Goal: Transaction & Acquisition: Purchase product/service

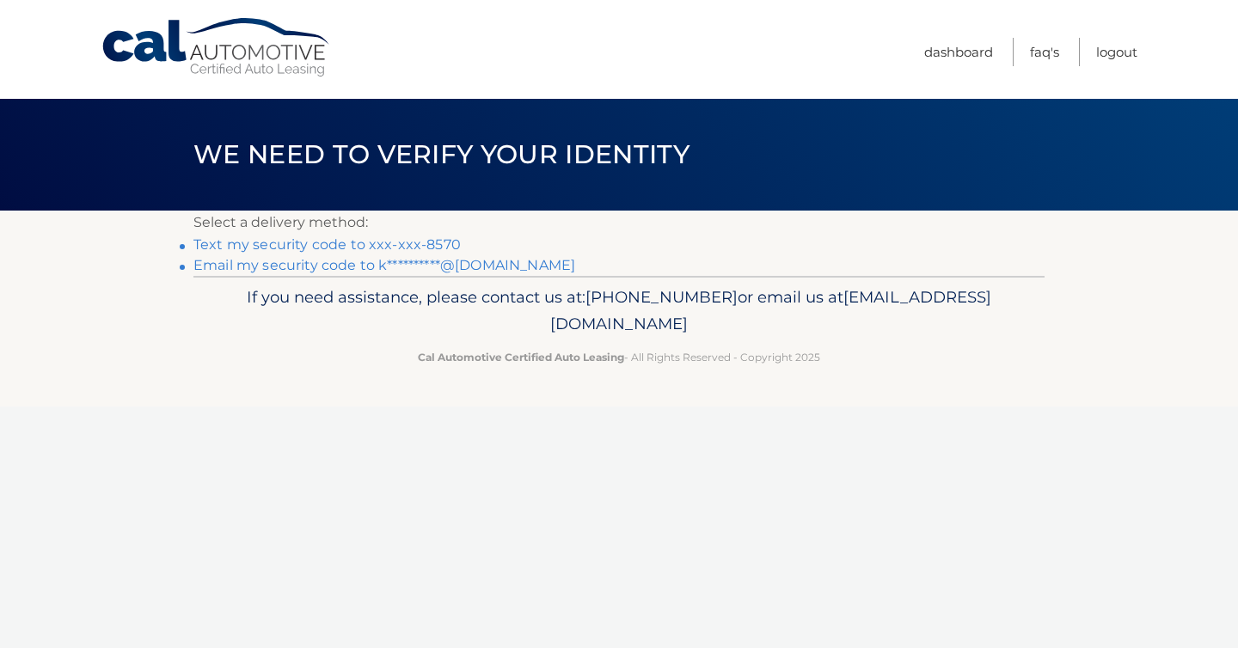
click at [443, 248] on link "Text my security code to xxx-xxx-8570" at bounding box center [327, 245] width 267 height 16
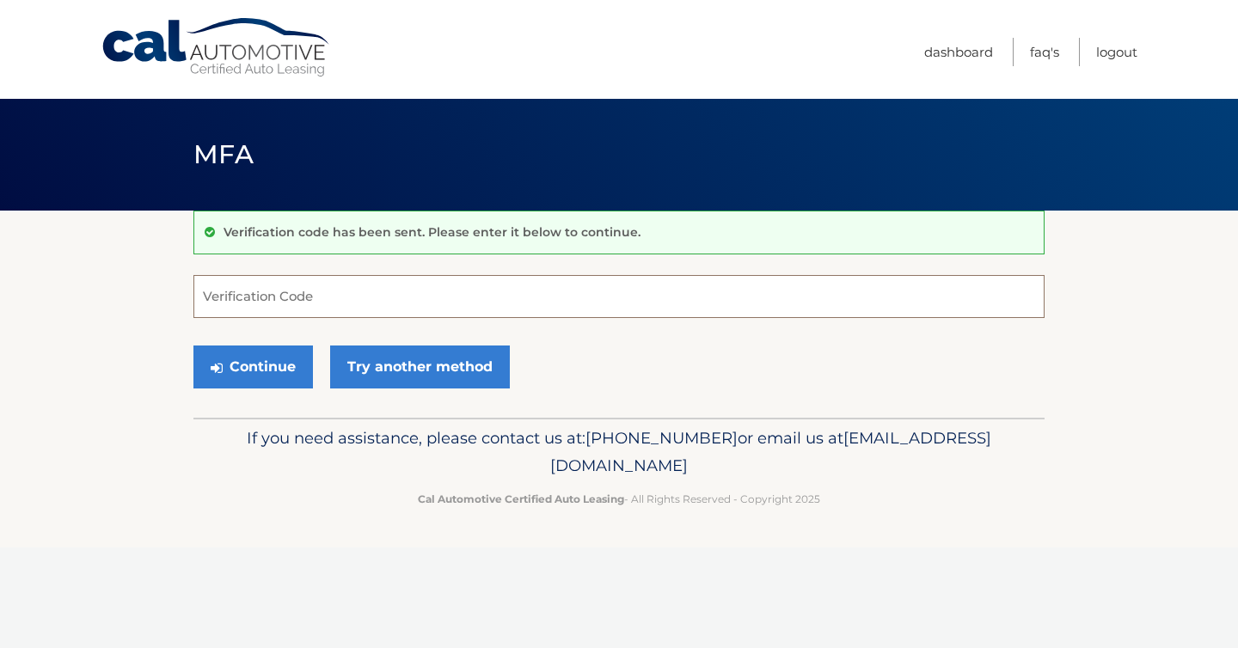
click at [349, 288] on input "Verification Code" at bounding box center [619, 296] width 851 height 43
type input "684709"
click at [292, 359] on button "Continue" at bounding box center [254, 367] width 120 height 43
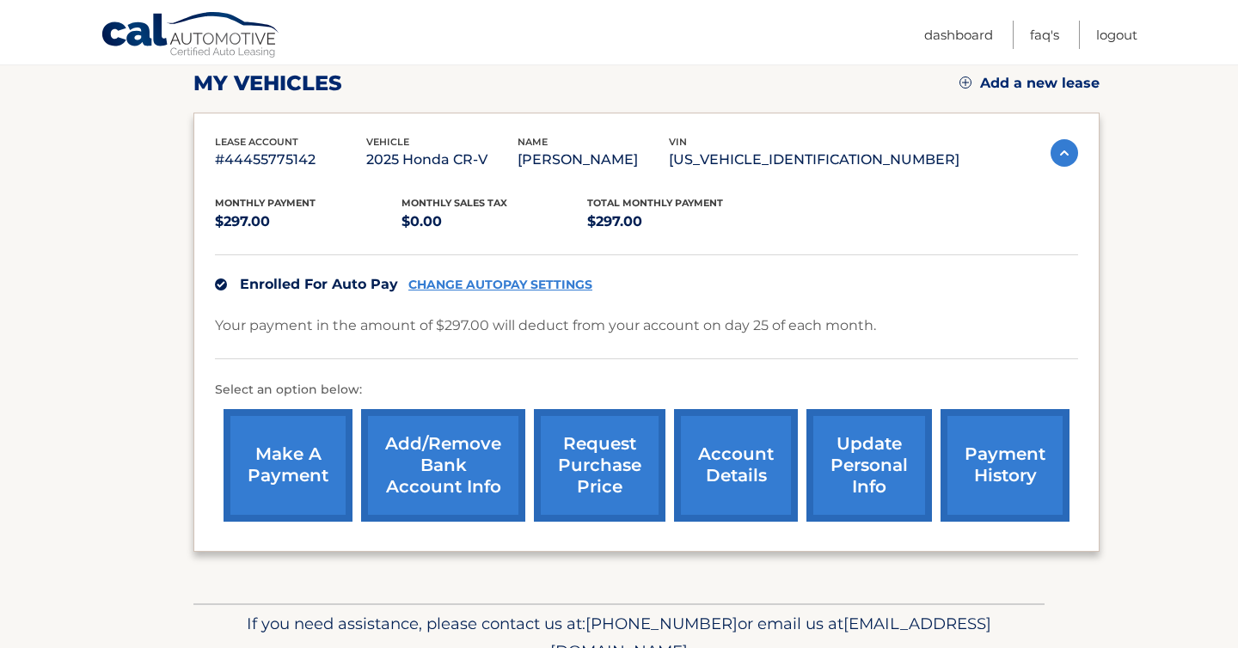
scroll to position [244, 0]
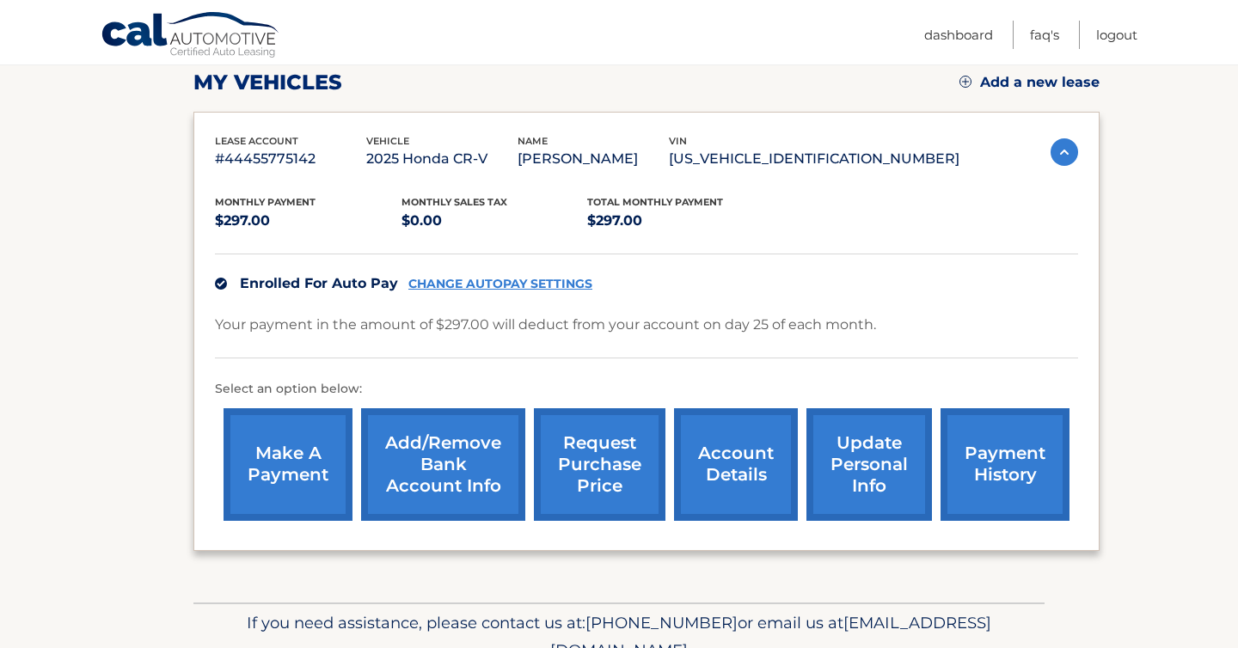
click at [1023, 459] on link "payment history" at bounding box center [1005, 465] width 129 height 113
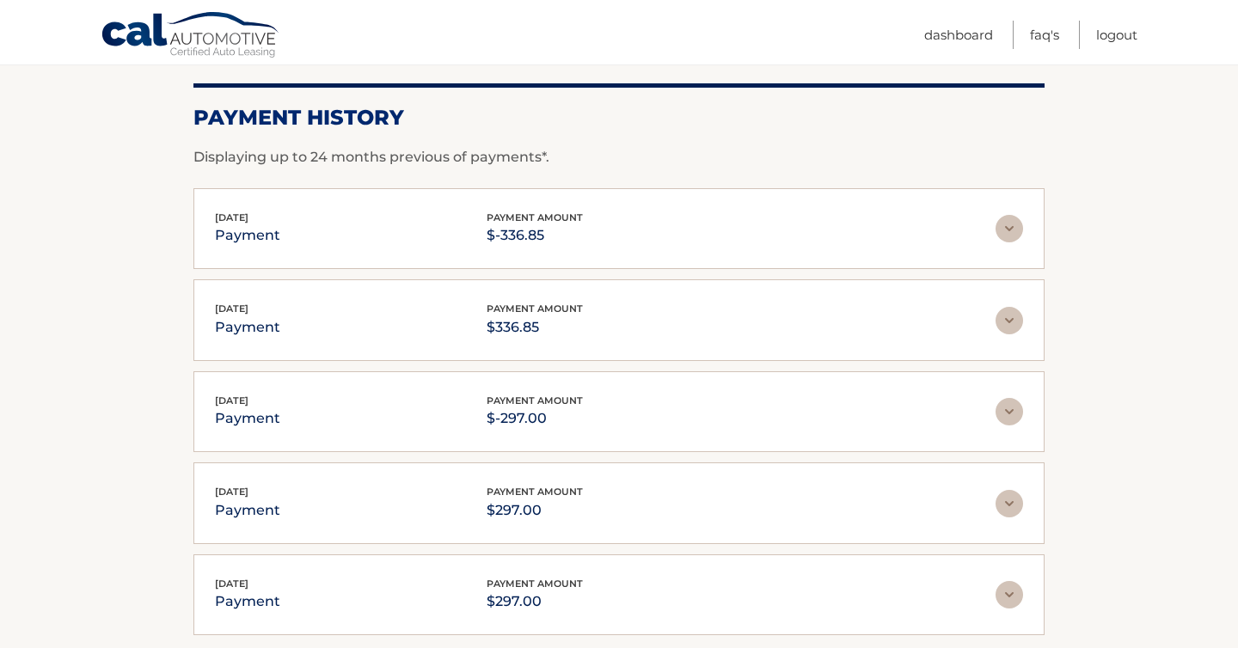
scroll to position [236, 0]
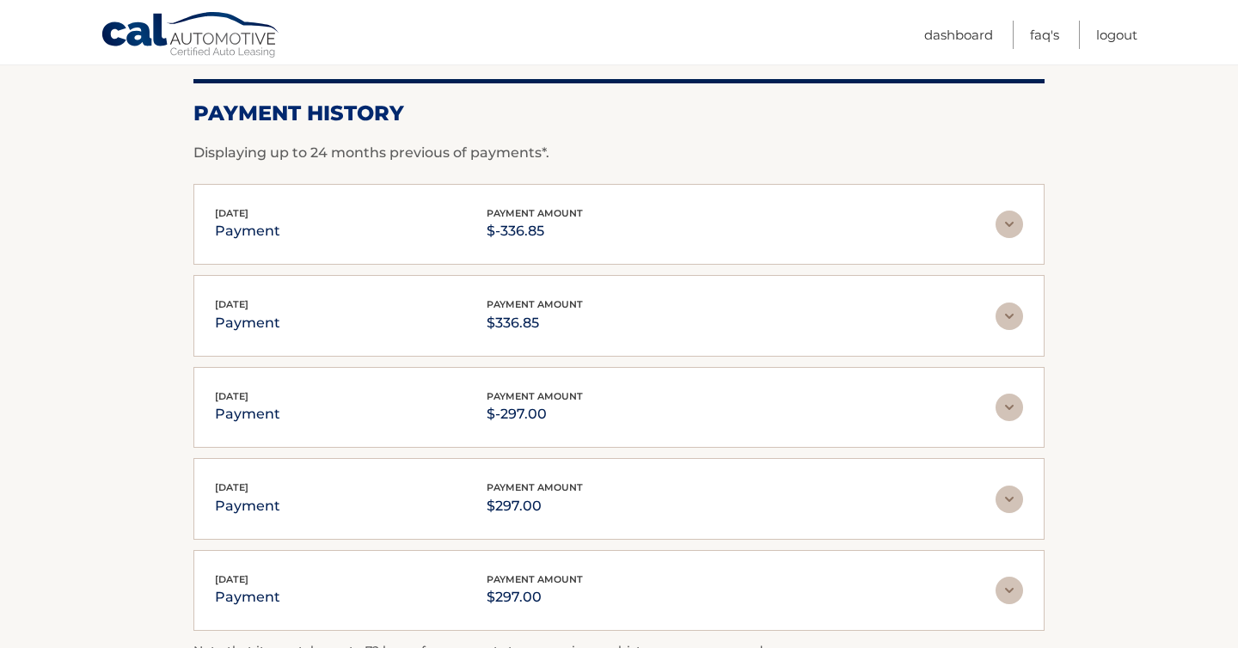
click at [1014, 315] on img at bounding box center [1010, 317] width 28 height 28
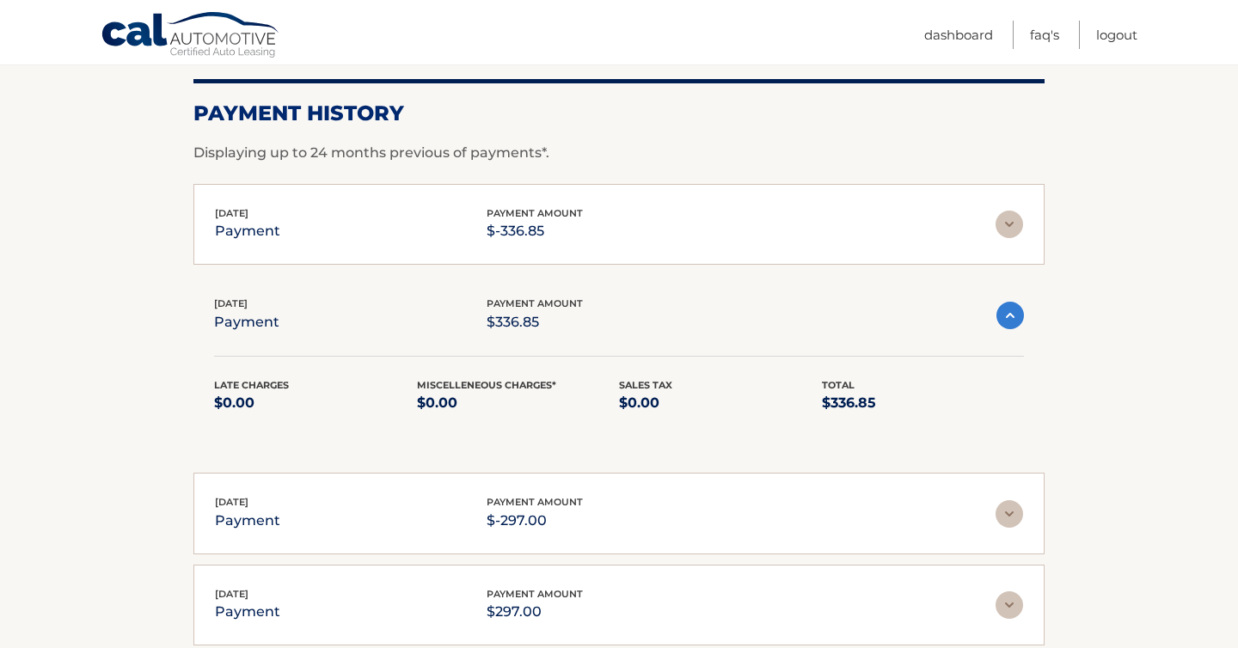
click at [1011, 215] on img at bounding box center [1010, 225] width 28 height 28
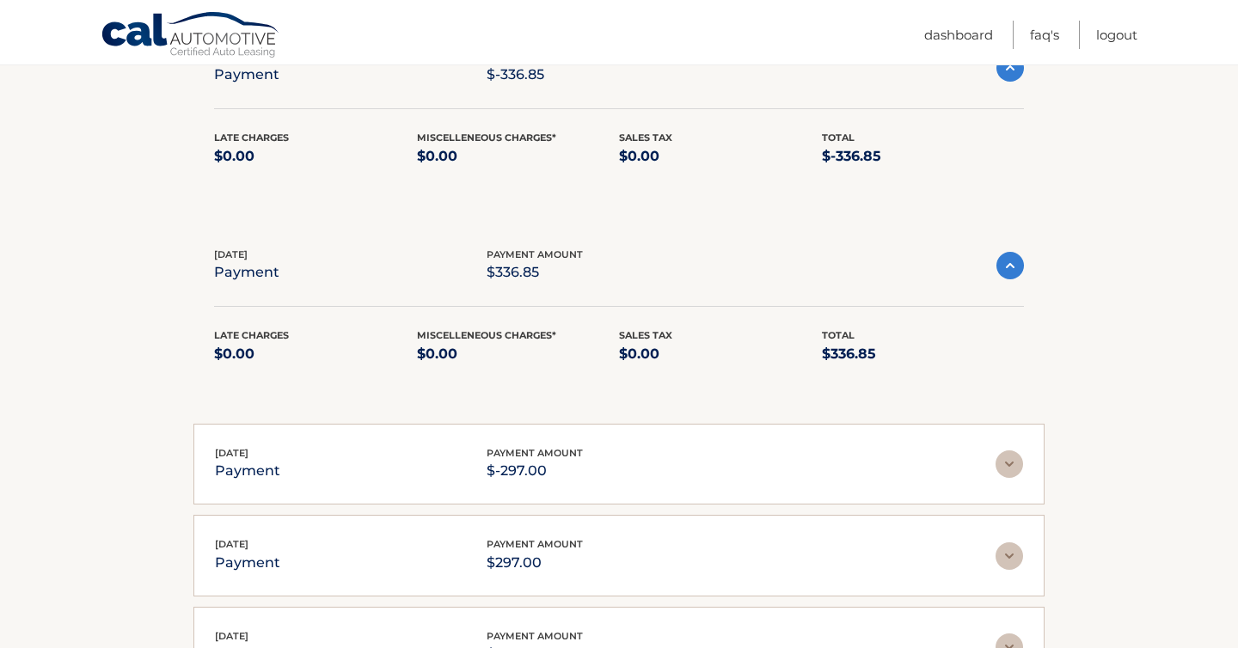
scroll to position [392, 0]
click at [1020, 458] on img at bounding box center [1010, 464] width 28 height 28
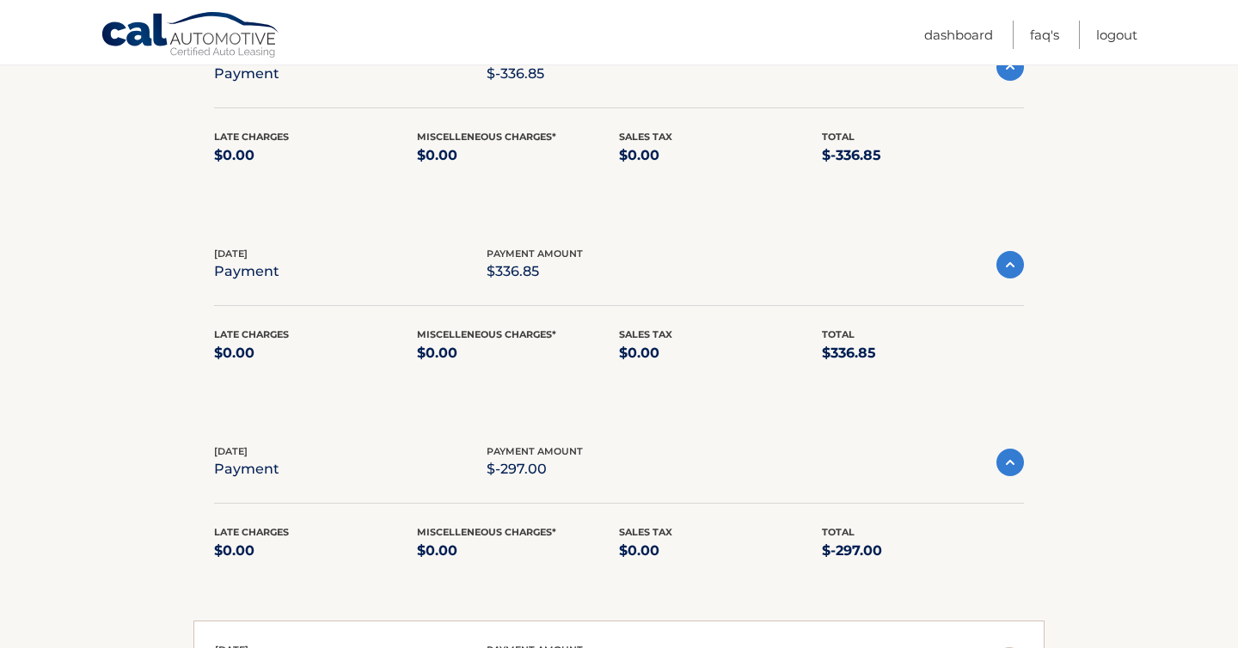
click at [1020, 458] on img at bounding box center [1011, 463] width 28 height 28
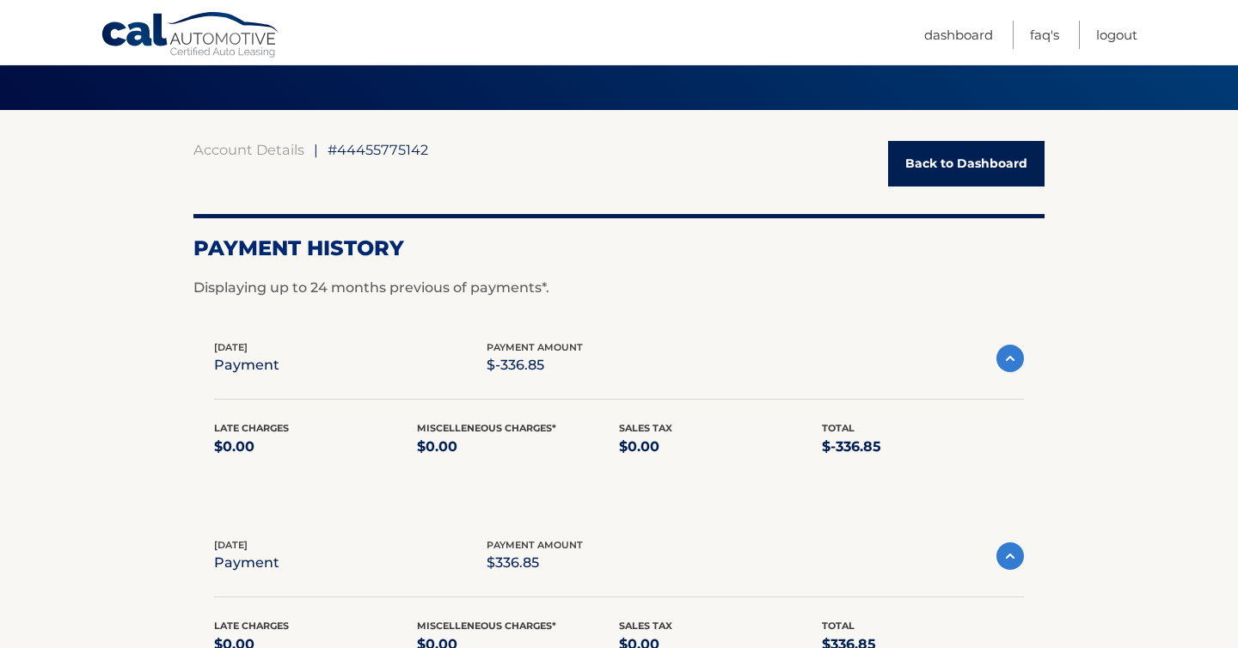
scroll to position [99, 0]
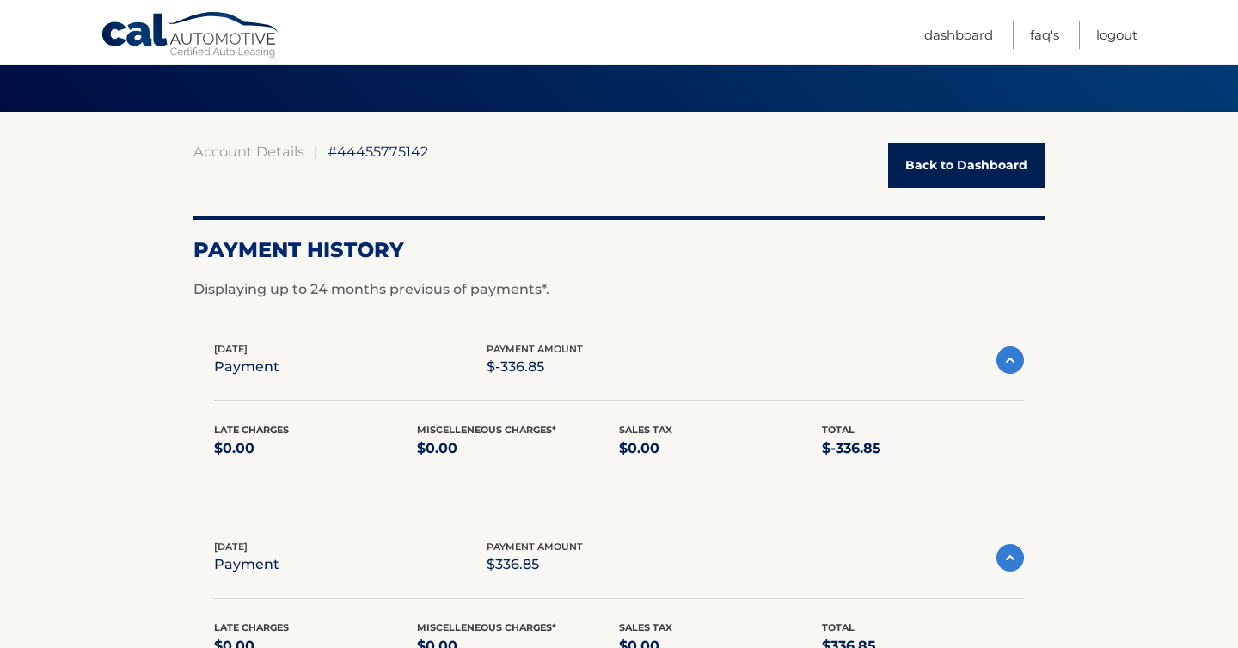
click at [918, 159] on link "Back to Dashboard" at bounding box center [966, 166] width 157 height 46
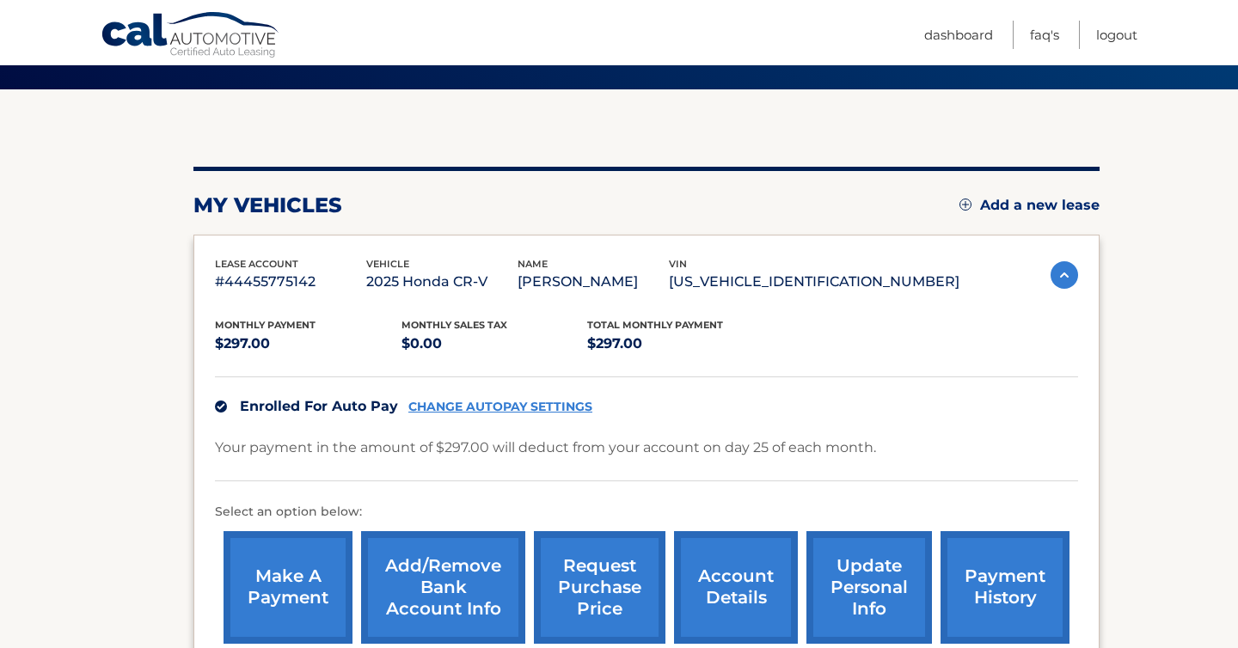
scroll to position [329, 0]
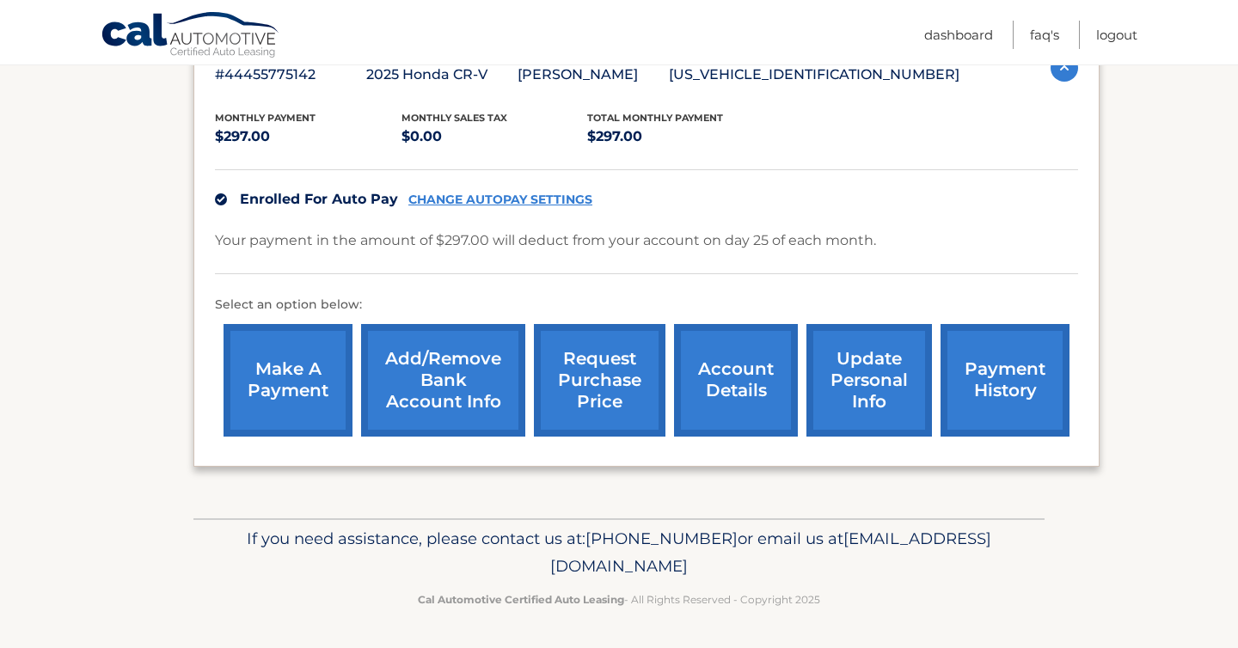
click at [294, 356] on link "make a payment" at bounding box center [288, 380] width 129 height 113
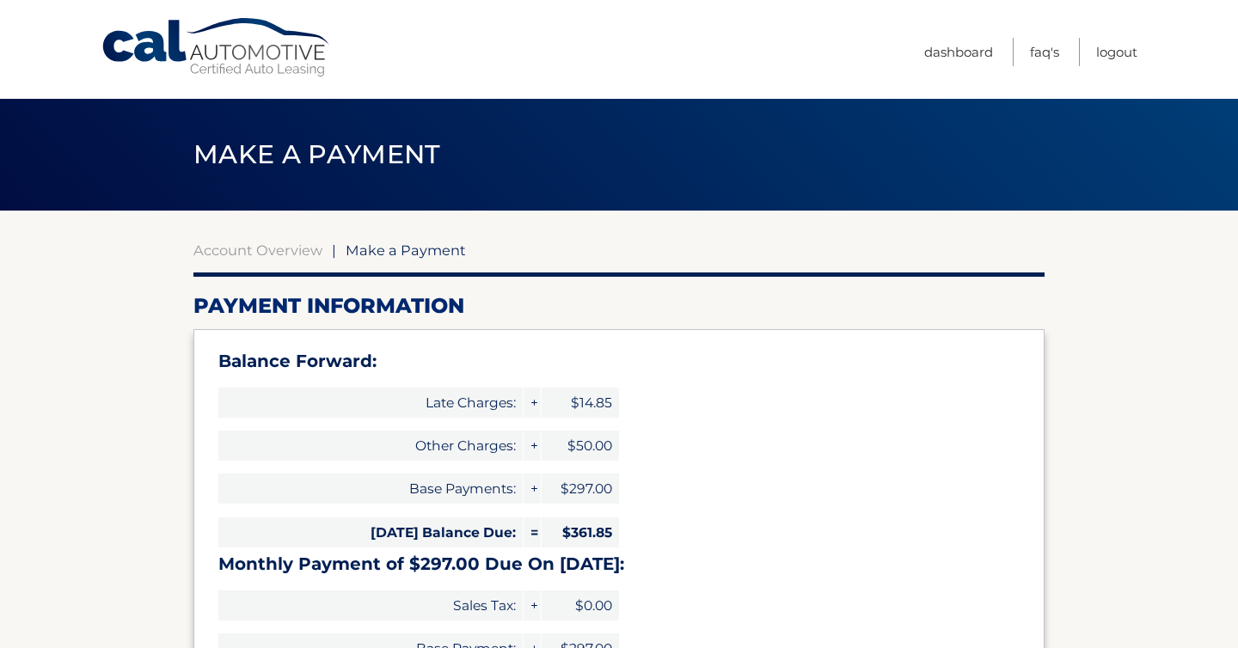
type input "658.85"
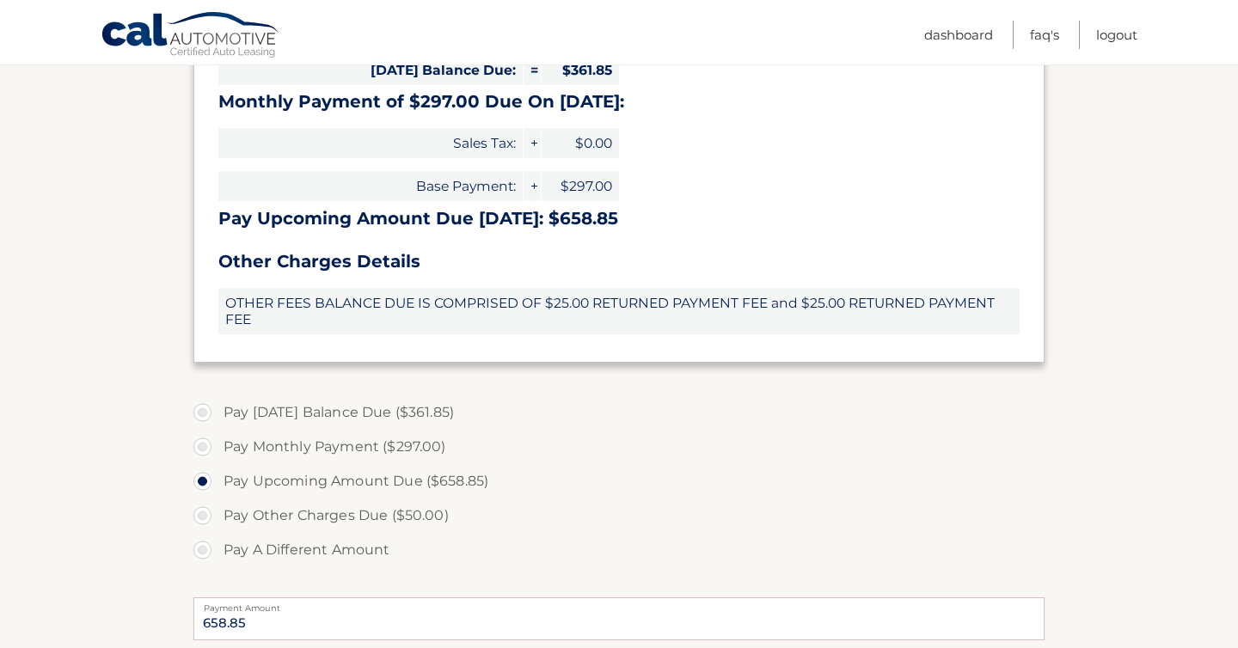
scroll to position [482, 0]
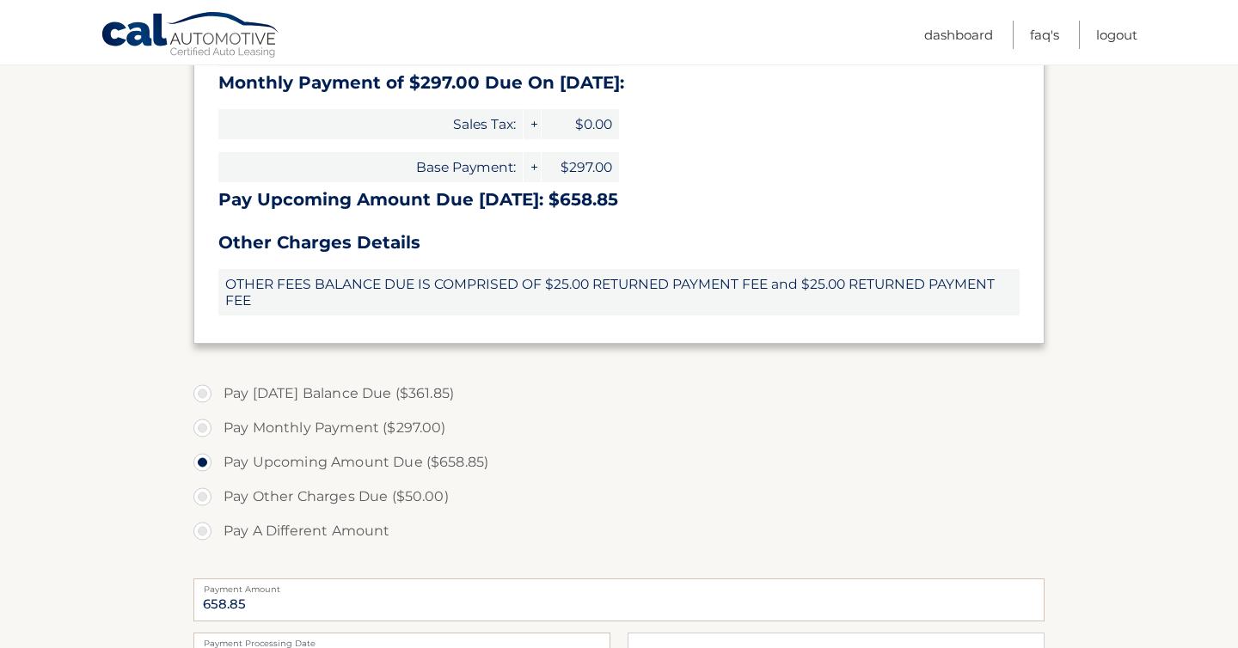
click at [334, 384] on label "Pay [DATE] Balance Due ($361.85)" at bounding box center [619, 394] width 851 height 34
click at [218, 384] on input "Pay [DATE] Balance Due ($361.85)" at bounding box center [208, 391] width 17 height 28
radio input "true"
type input "361.85"
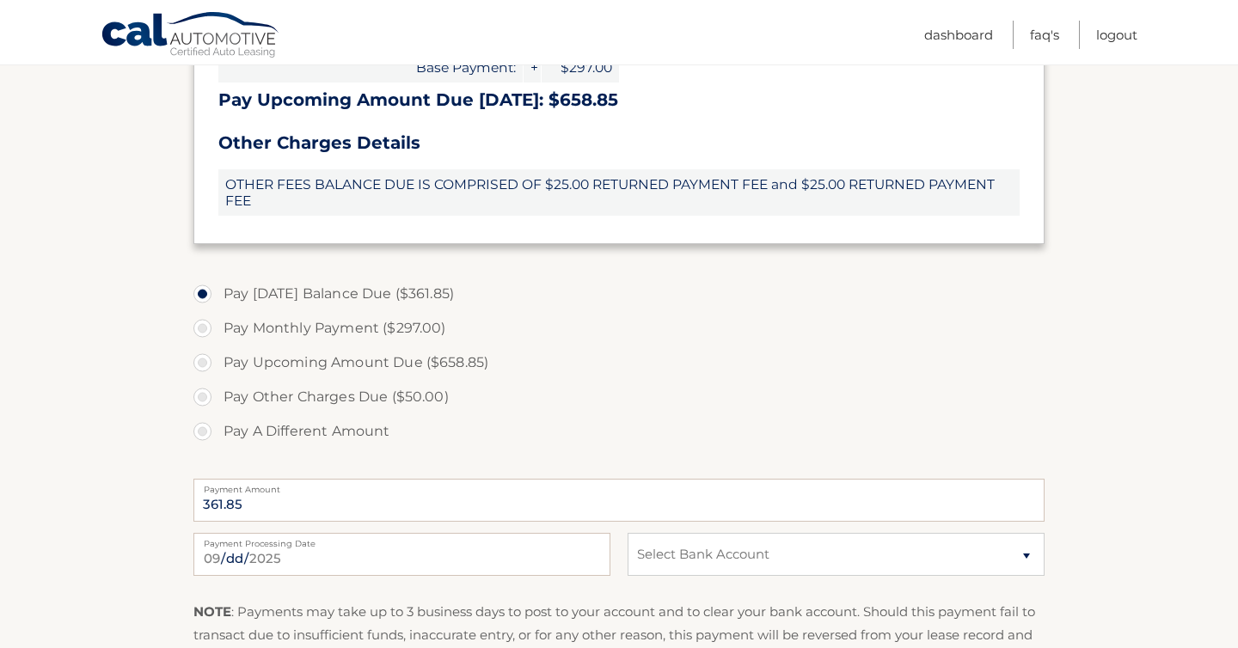
scroll to position [757, 0]
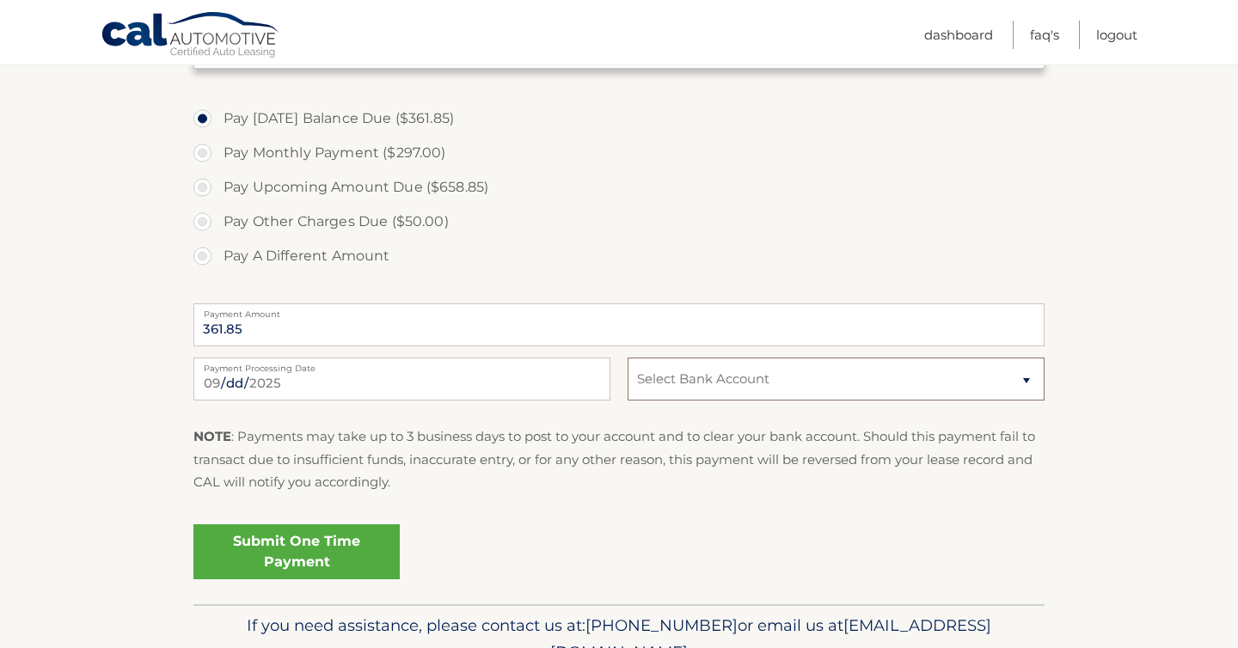
click at [654, 370] on select "Select Bank Account Checking ALLY BANK *****5789 Savings ALLY BANK *****6501" at bounding box center [836, 379] width 417 height 43
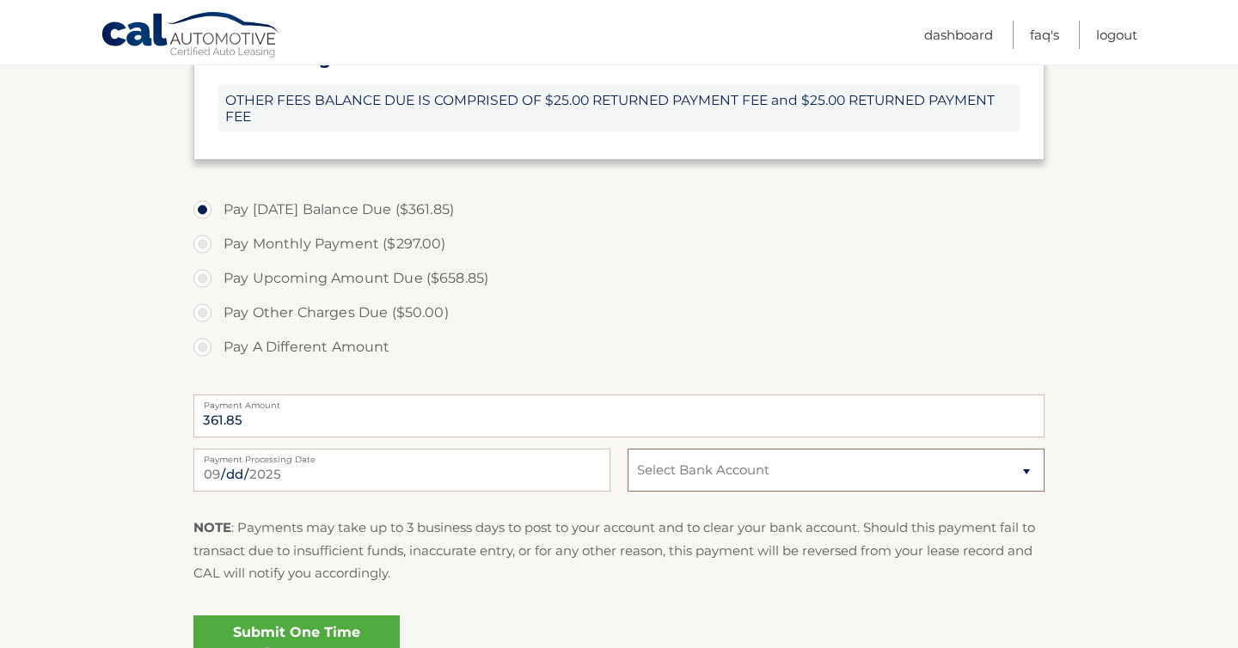
scroll to position [668, 0]
click at [685, 455] on select "Select Bank Account Checking ALLY BANK *****5789 Savings ALLY BANK *****6501" at bounding box center [836, 467] width 417 height 43
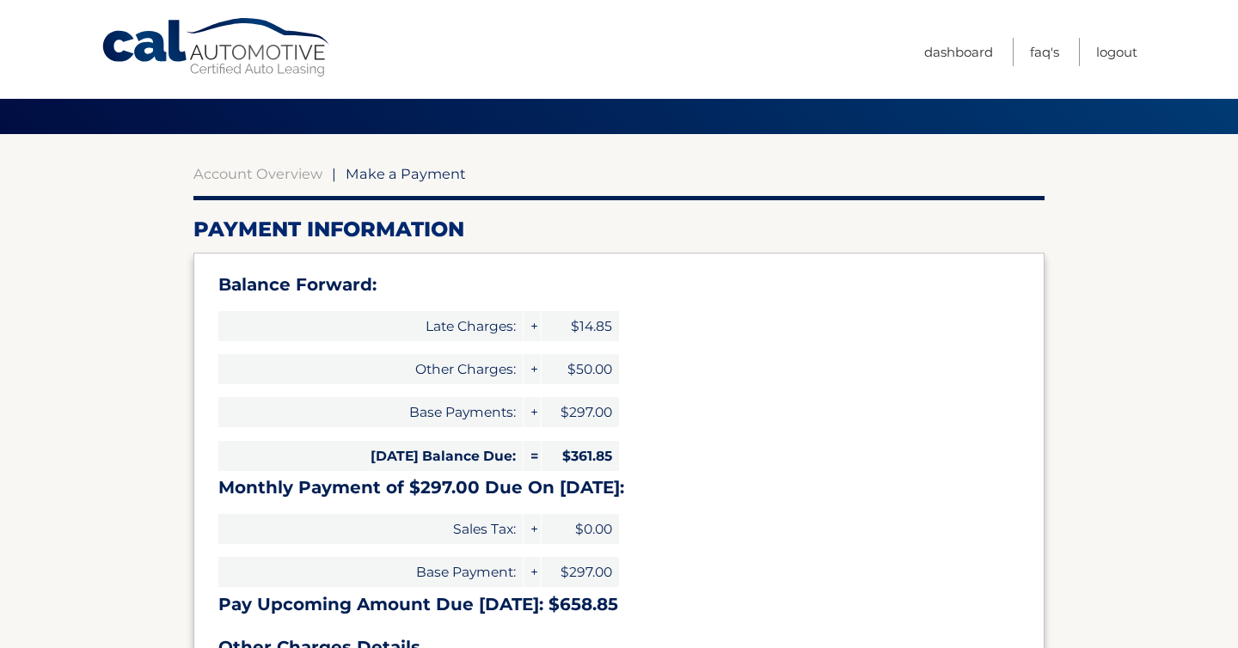
scroll to position [0, 0]
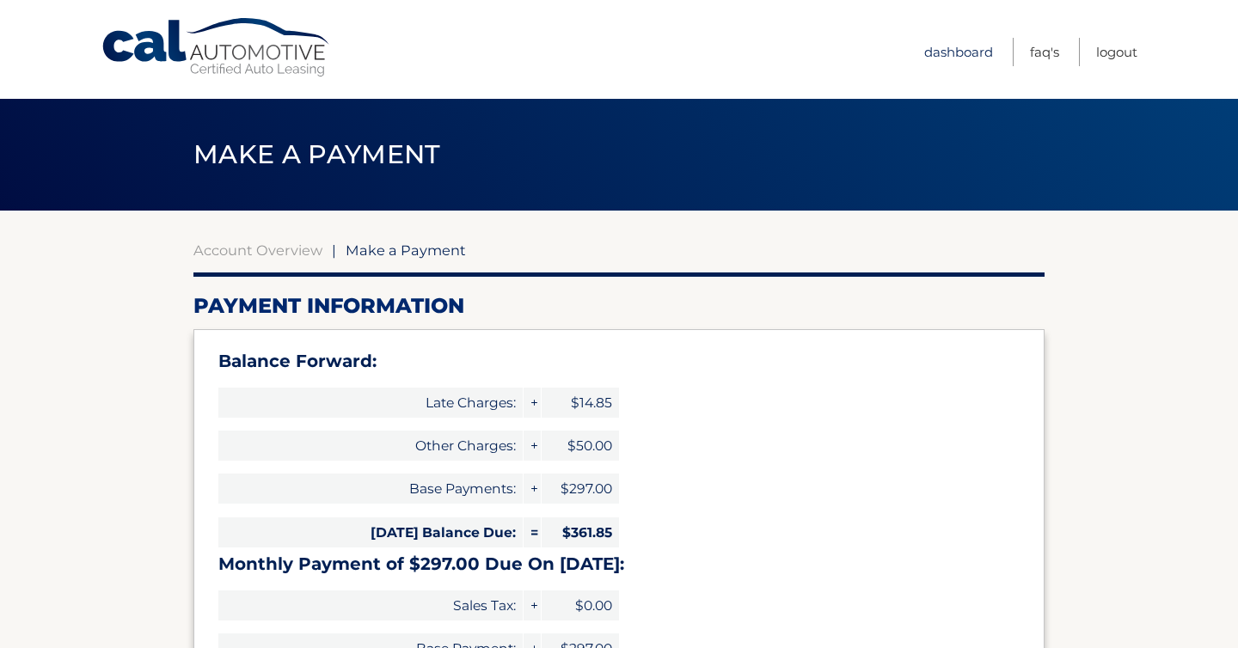
click at [949, 57] on link "Dashboard" at bounding box center [959, 52] width 69 height 28
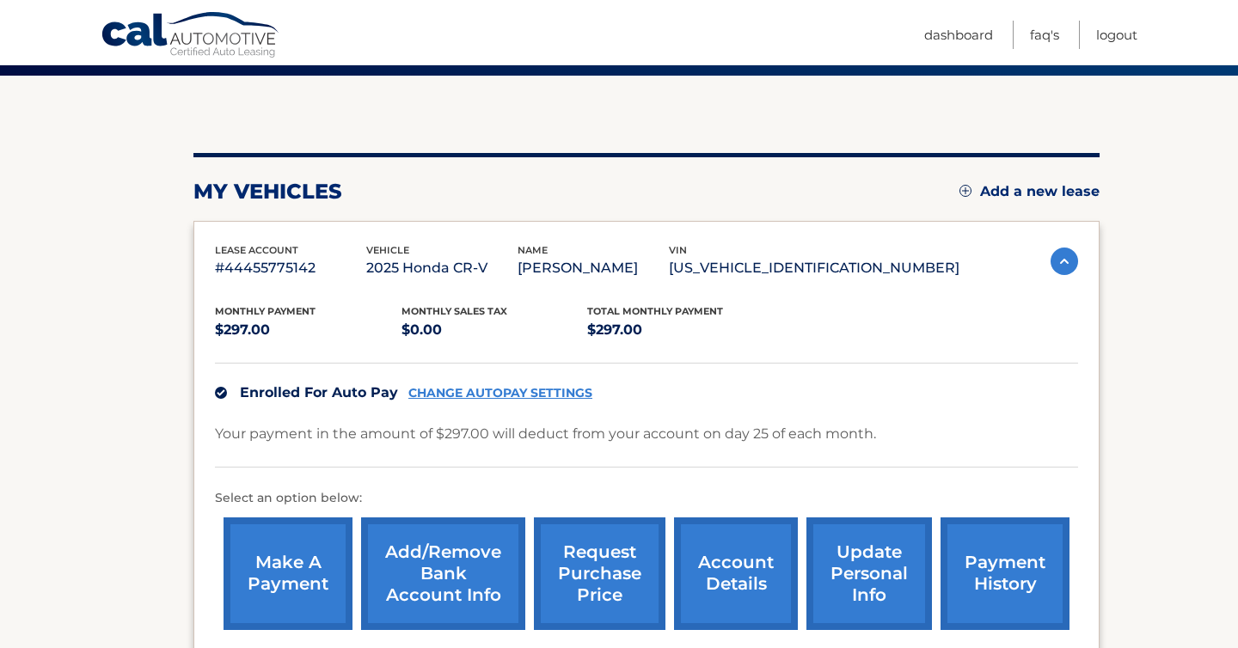
scroll to position [329, 0]
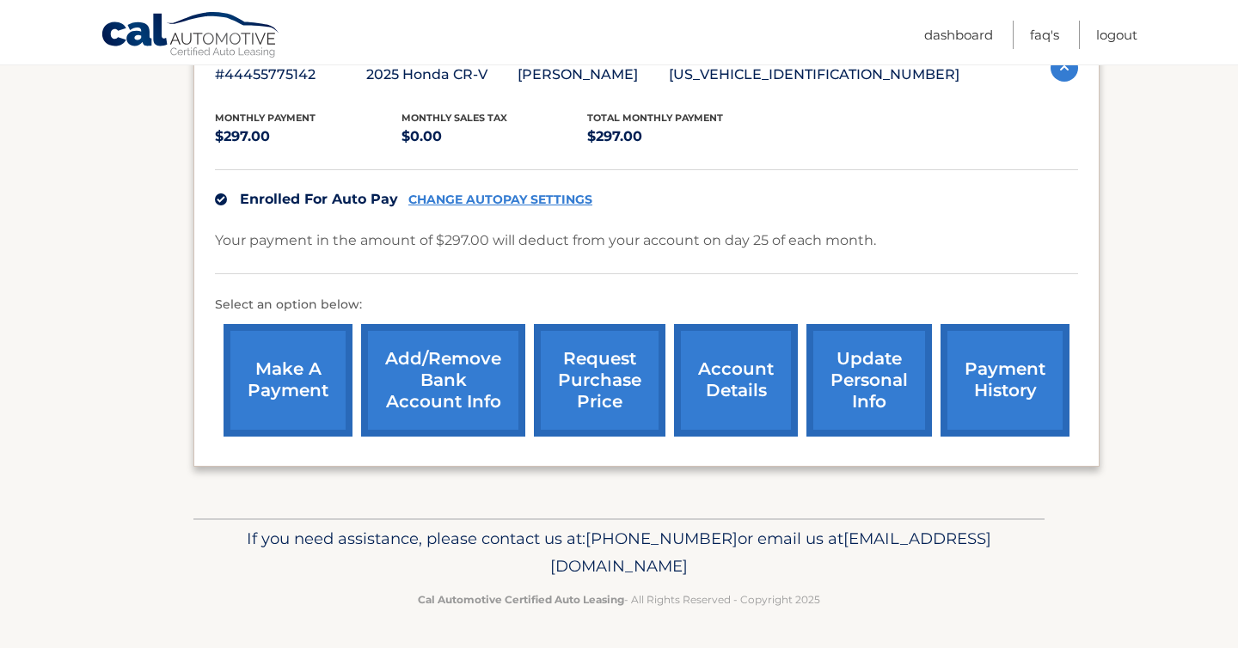
click at [493, 348] on link "Add/Remove bank account info" at bounding box center [443, 380] width 164 height 113
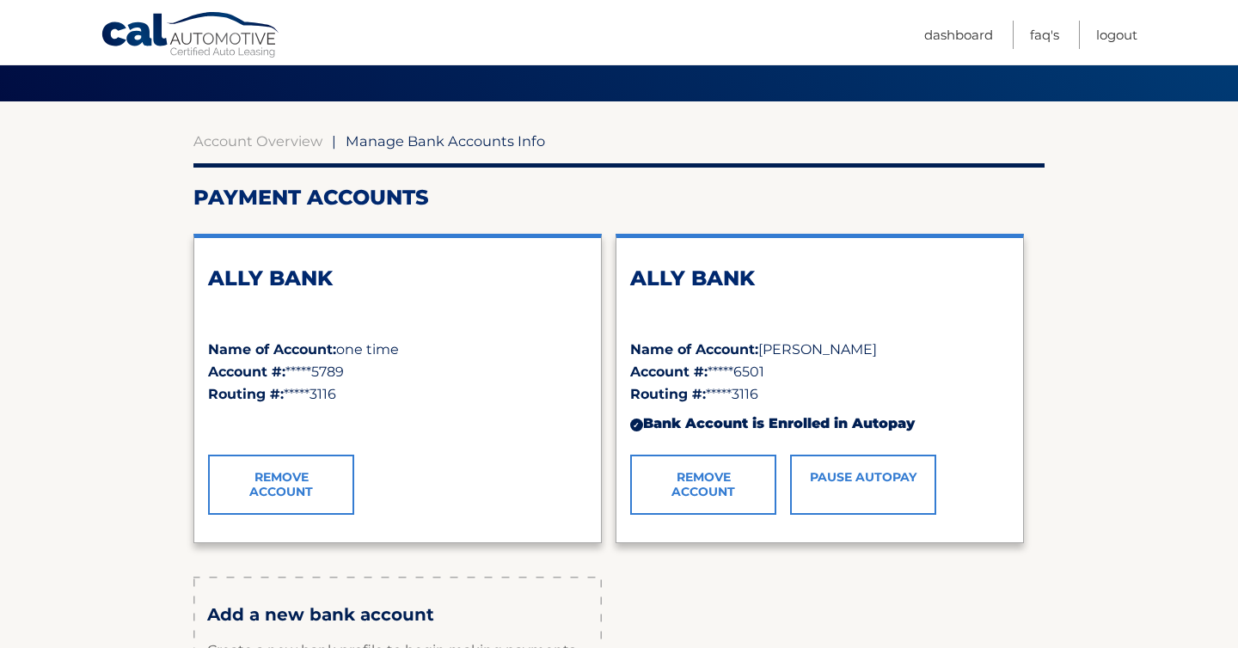
scroll to position [119, 0]
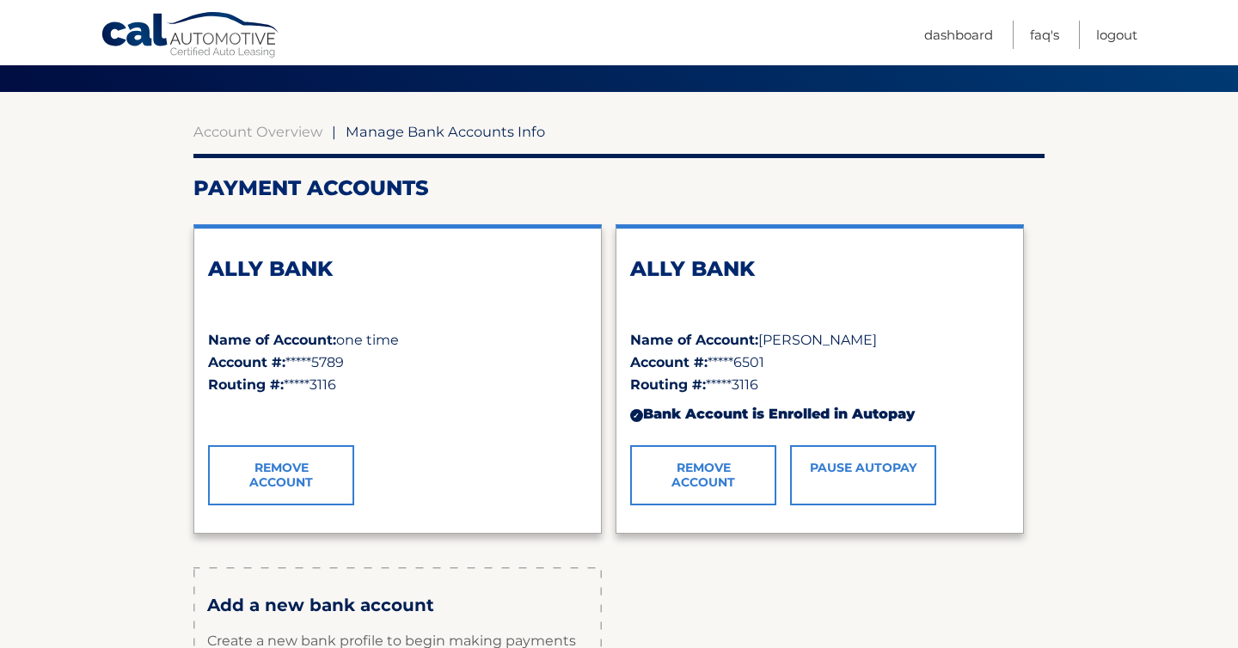
click at [297, 473] on link "Remove Account" at bounding box center [281, 475] width 146 height 60
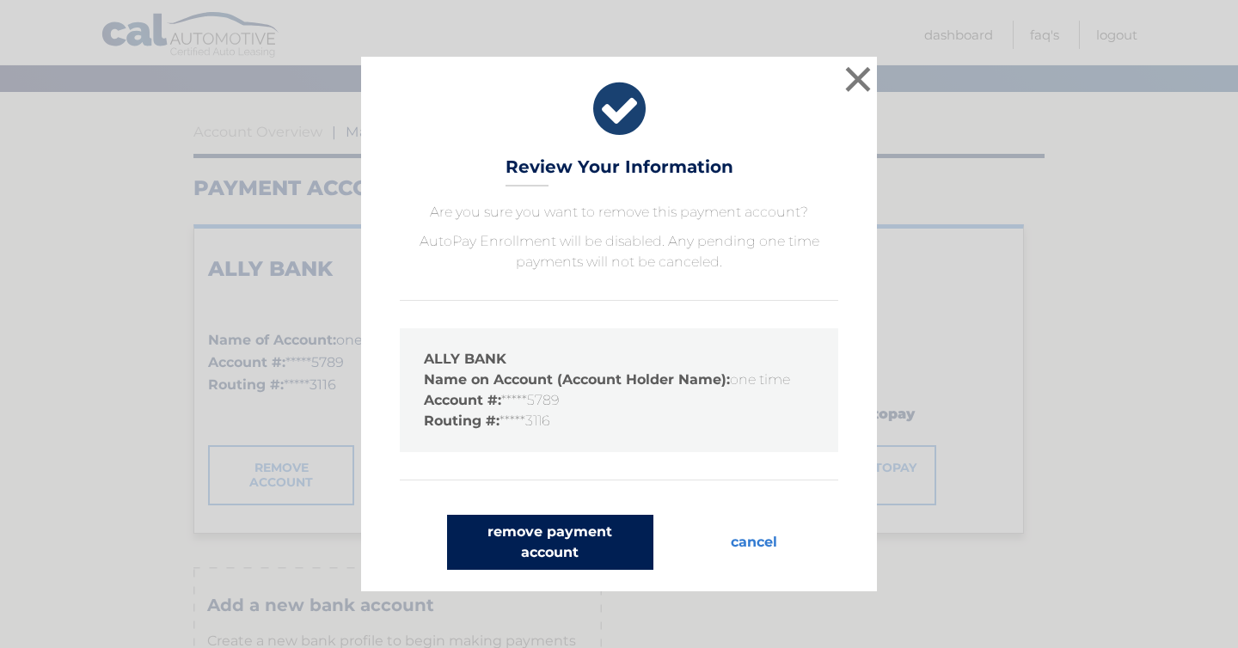
click at [589, 538] on button "remove payment account" at bounding box center [550, 542] width 206 height 55
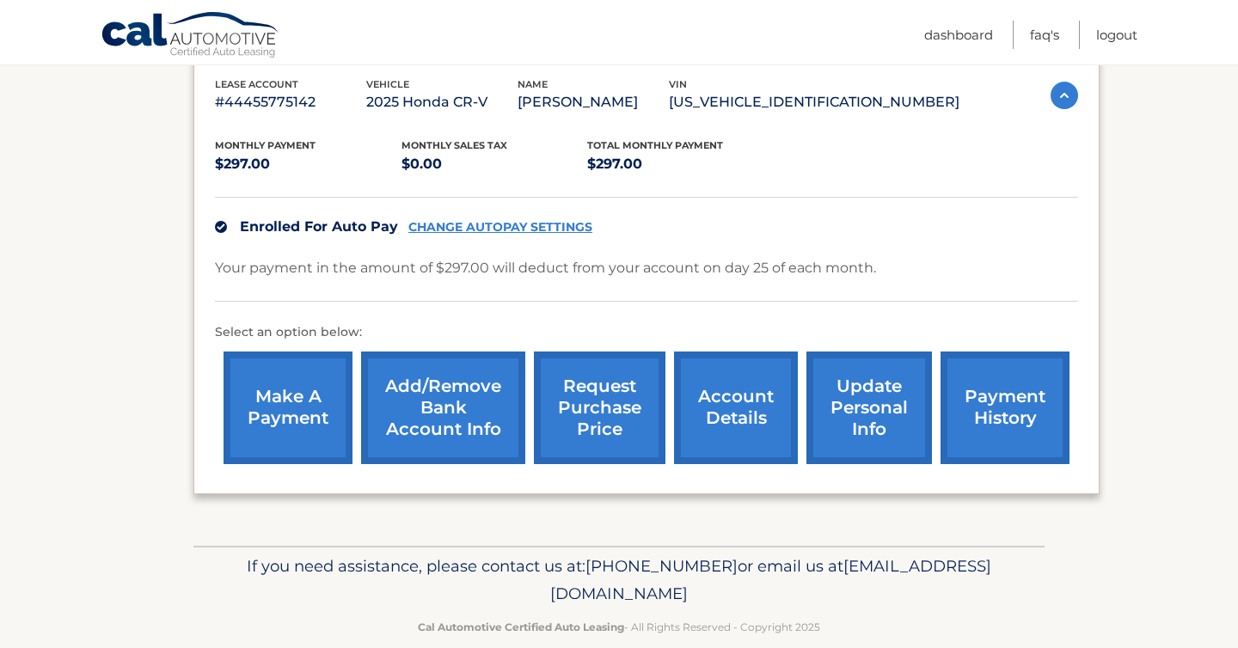
scroll to position [297, 0]
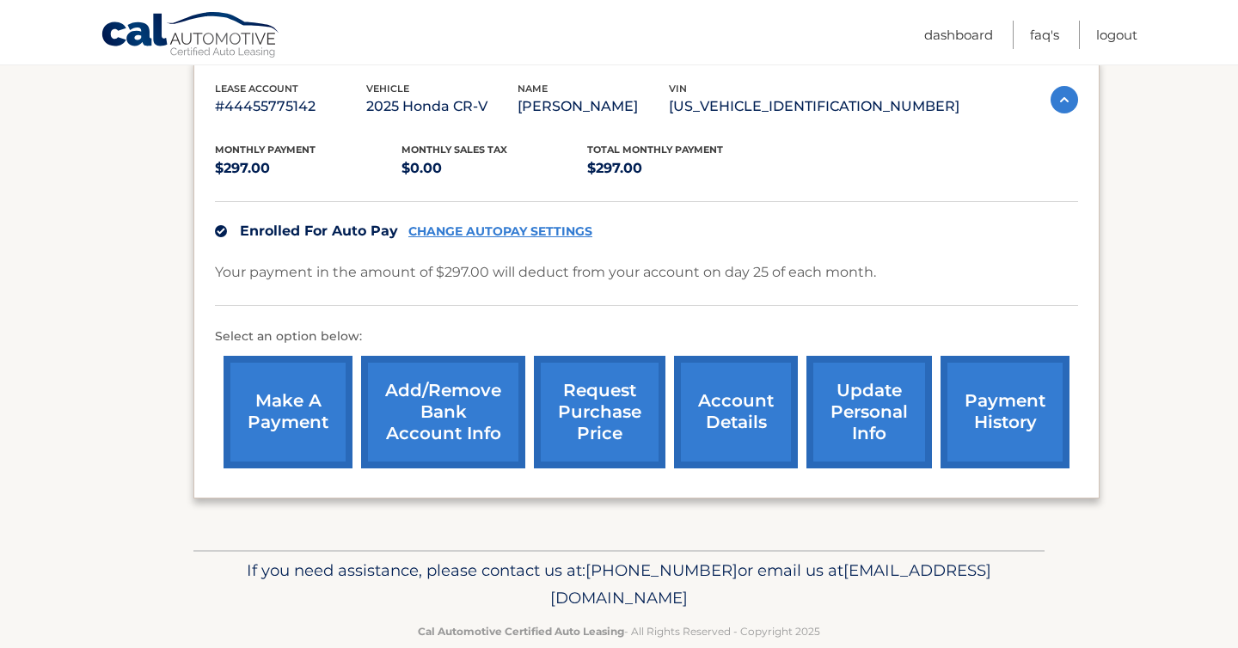
click at [438, 393] on link "Add/Remove bank account info" at bounding box center [443, 412] width 164 height 113
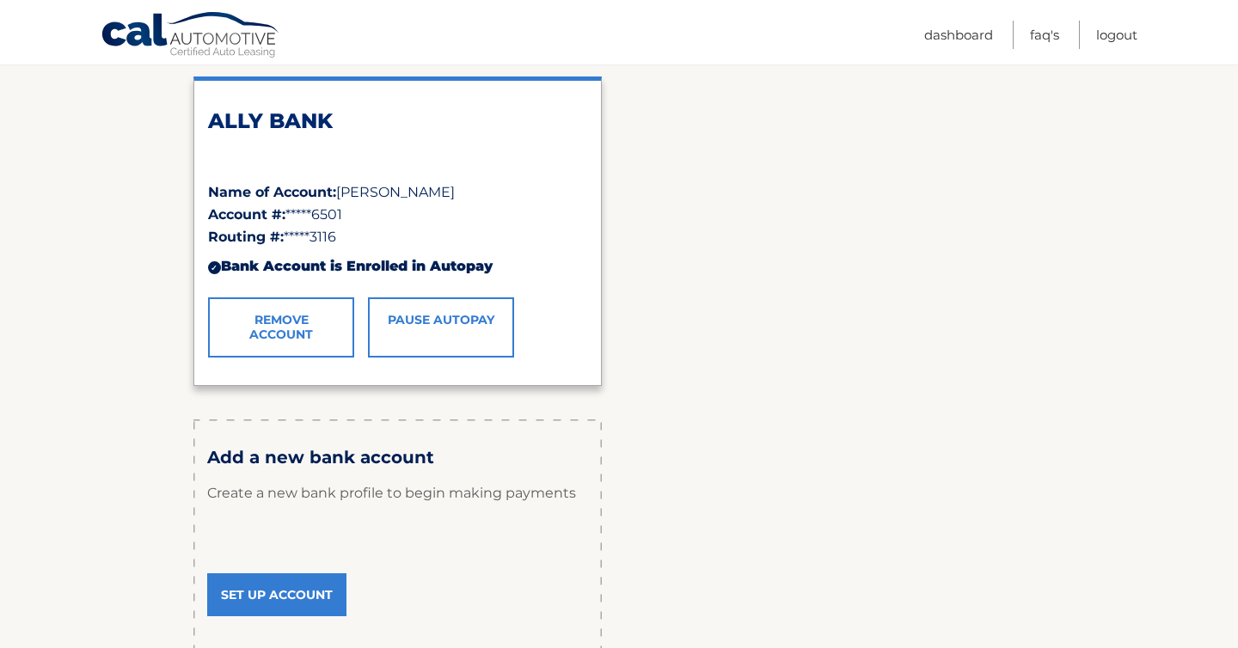
scroll to position [271, 0]
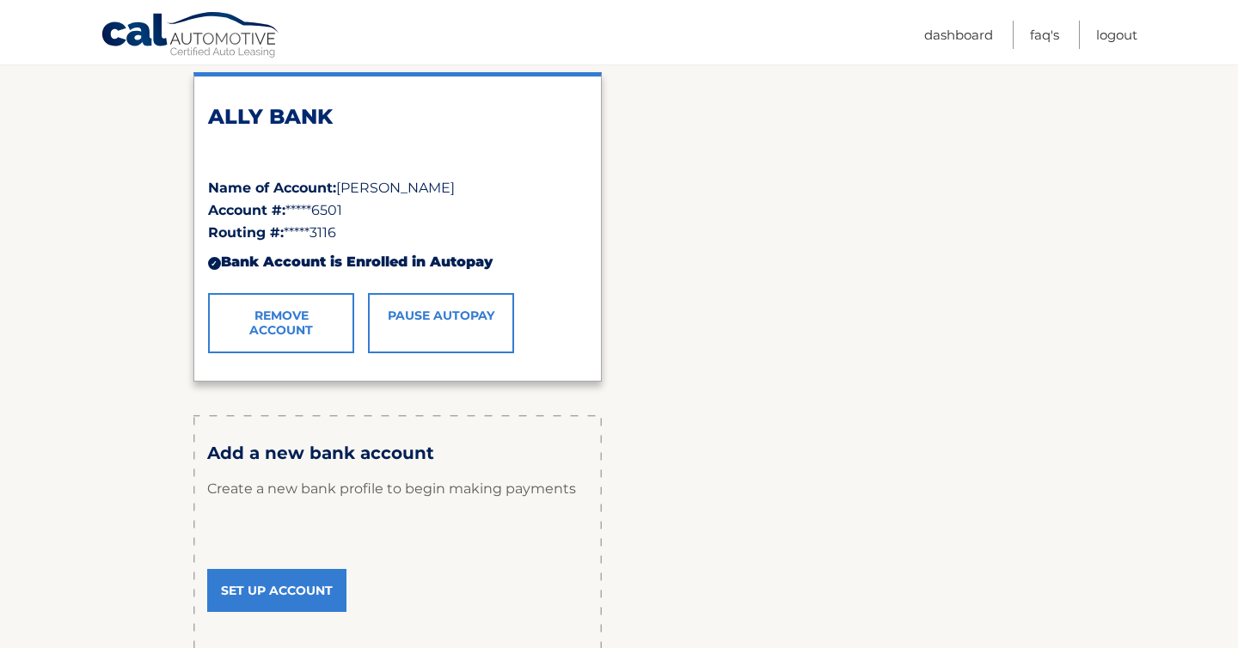
click at [335, 600] on link "Set Up Account" at bounding box center [276, 590] width 139 height 43
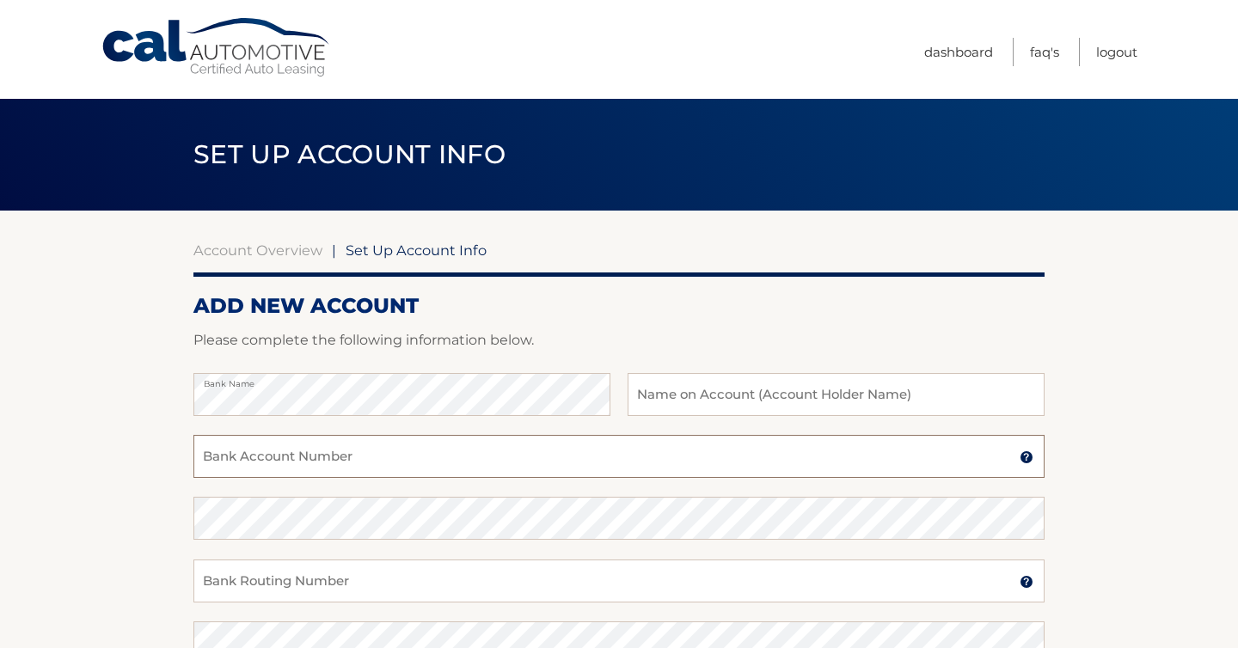
click at [261, 456] on input "Bank Account Number" at bounding box center [619, 456] width 851 height 43
type input "381053731731"
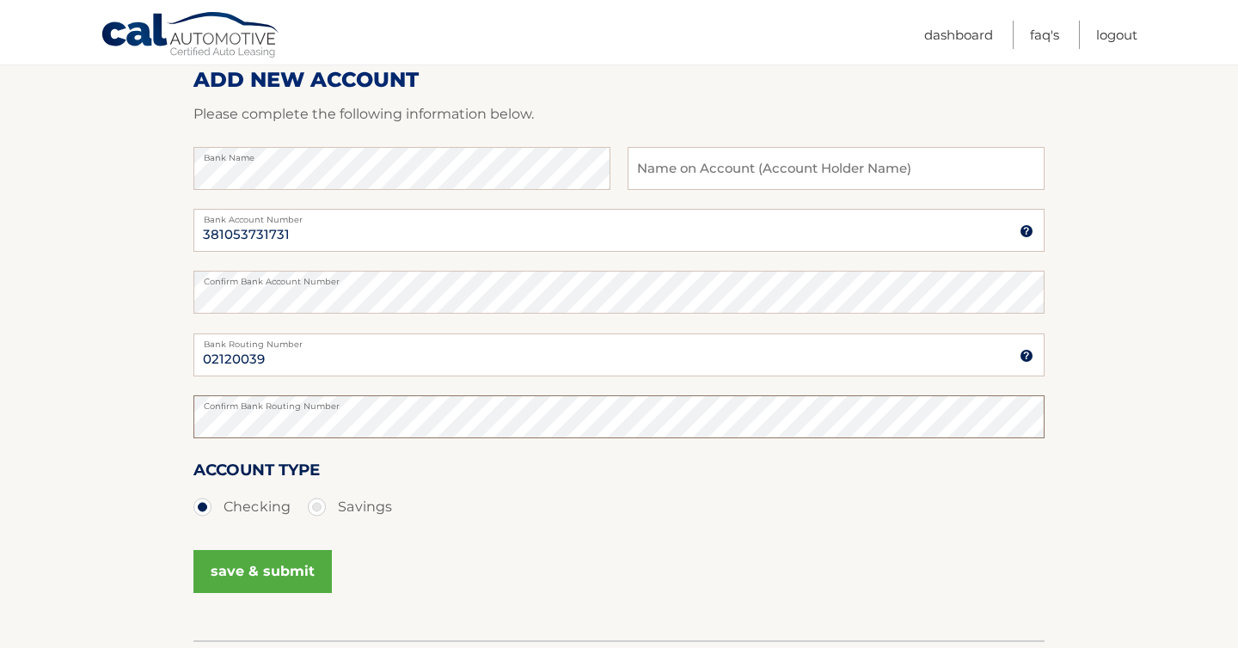
scroll to position [230, 0]
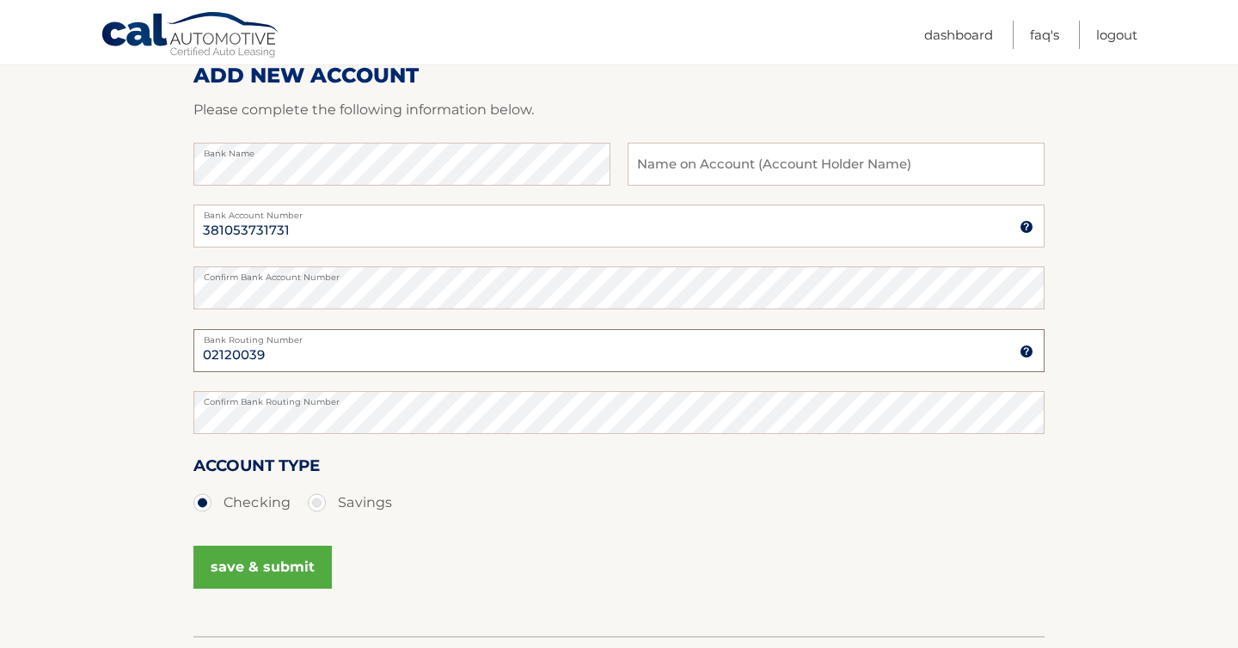
click at [256, 354] on input "02120039" at bounding box center [619, 350] width 851 height 43
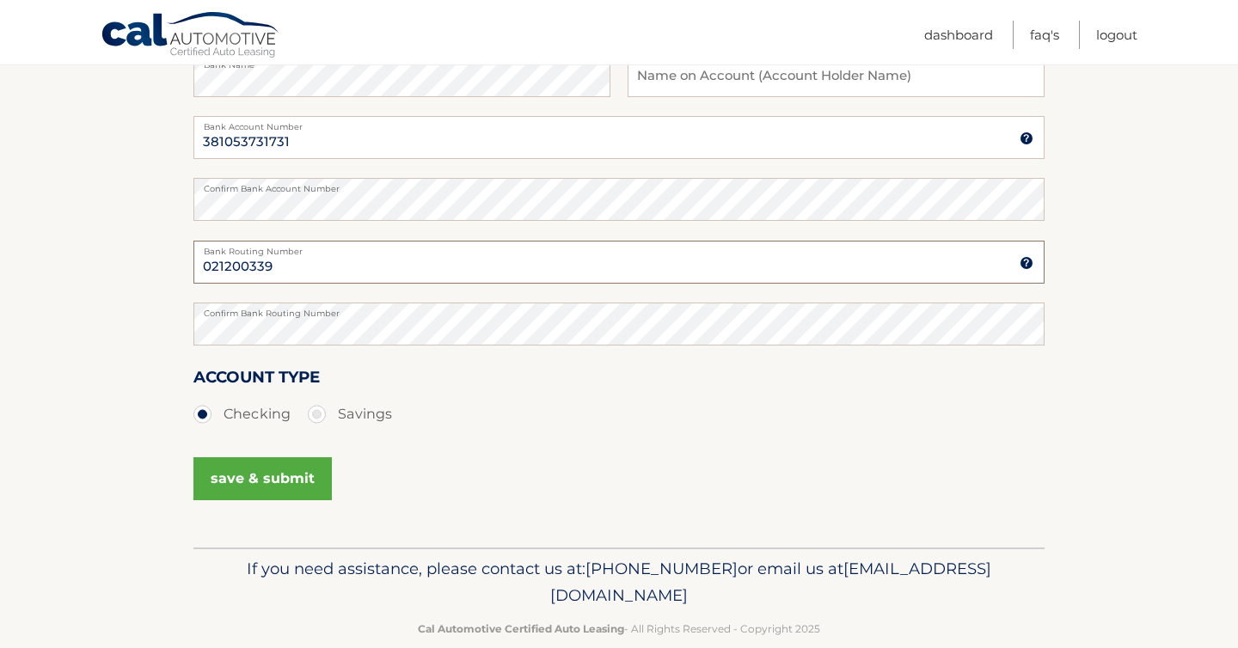
type input "021200339"
click at [710, 79] on input "text" at bounding box center [836, 75] width 417 height 43
type input "[PERSON_NAME]"
click at [225, 485] on button "save & submit" at bounding box center [263, 479] width 138 height 43
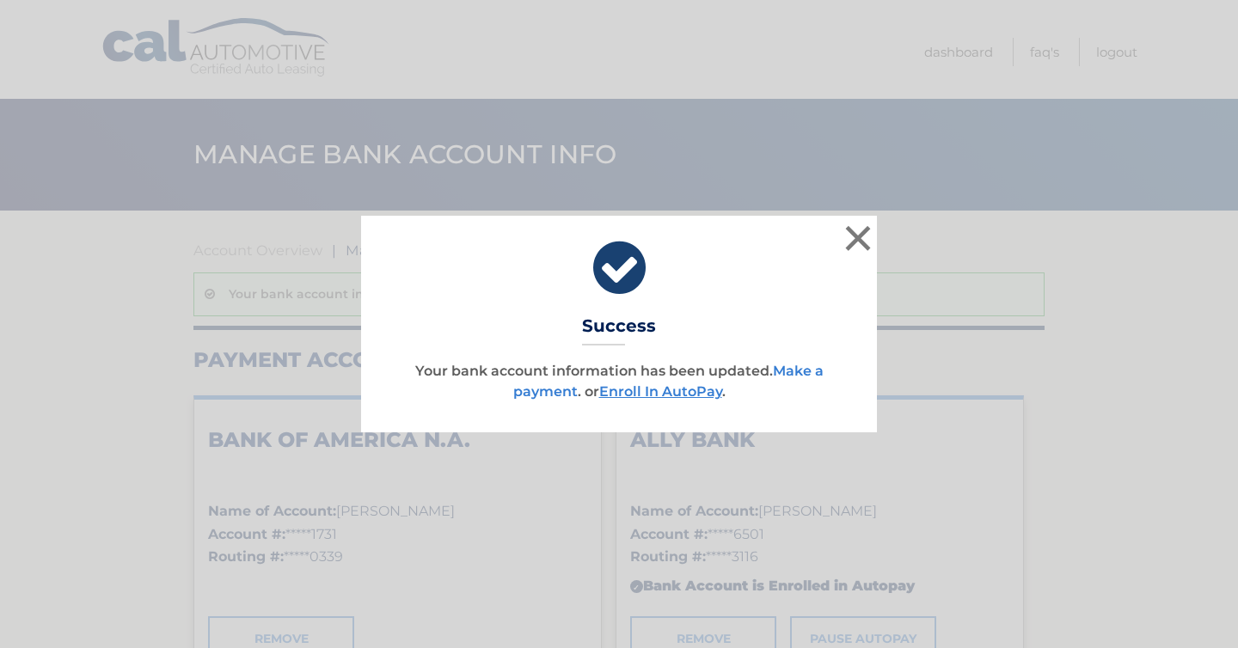
click at [557, 393] on link "Make a payment" at bounding box center [668, 381] width 310 height 37
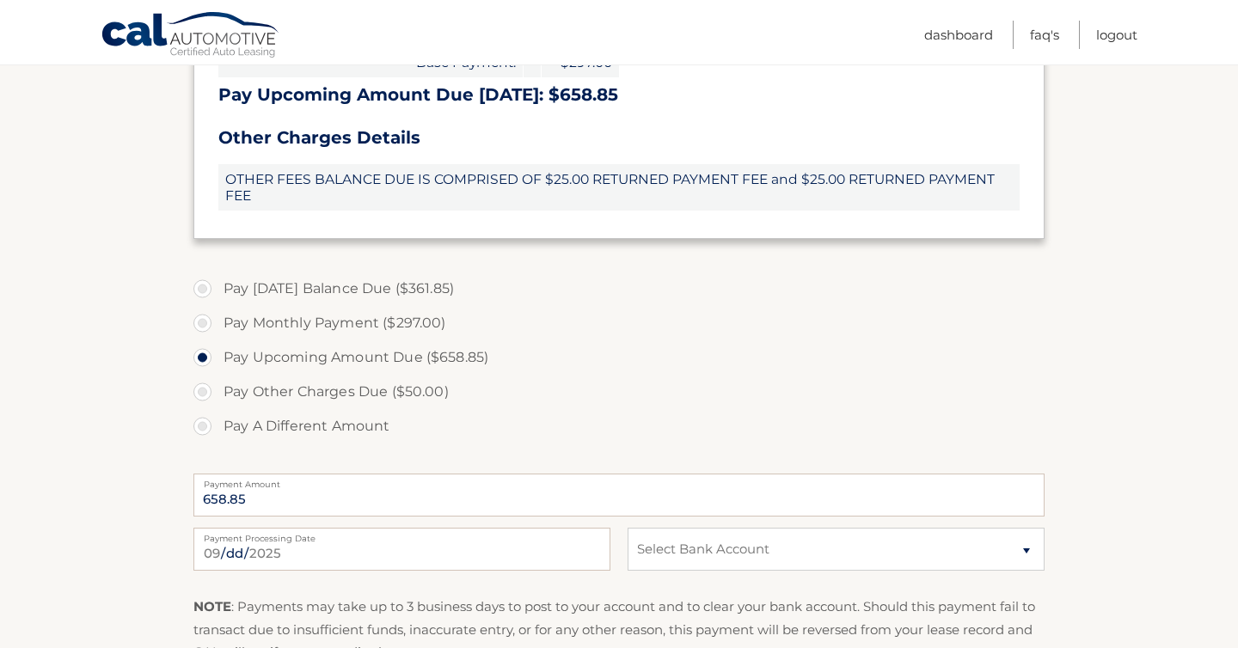
scroll to position [592, 0]
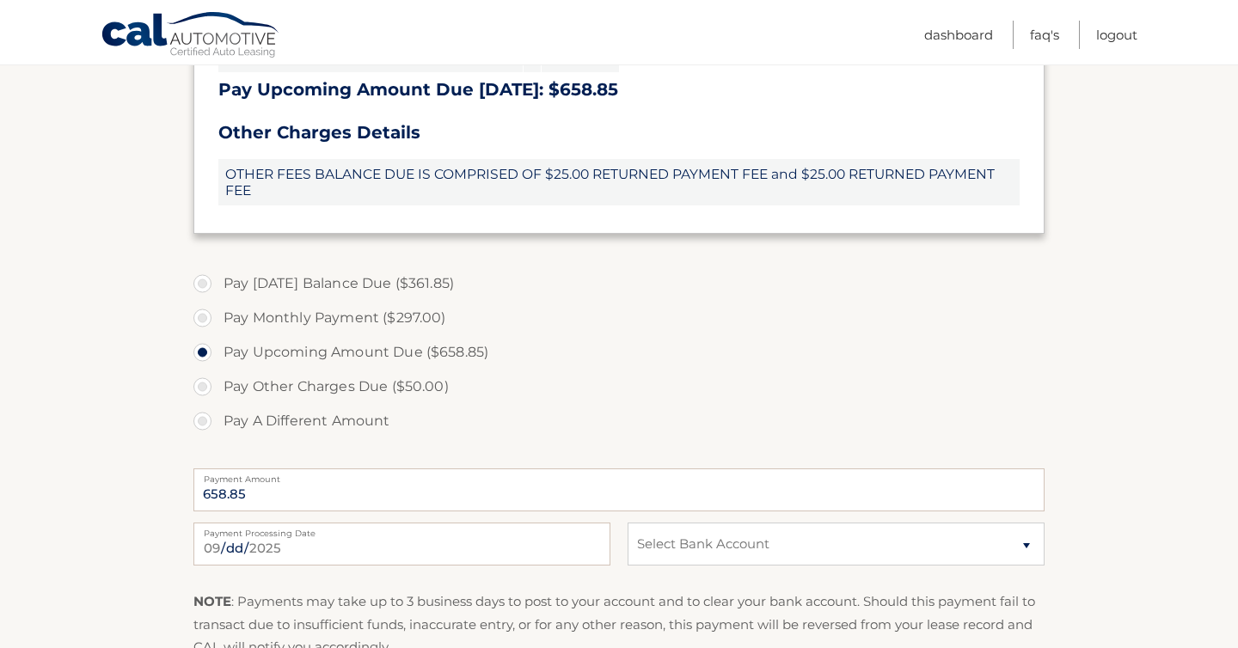
click at [310, 323] on label "Pay Monthly Payment ($297.00)" at bounding box center [619, 318] width 851 height 34
click at [218, 323] on input "Pay Monthly Payment ($297.00)" at bounding box center [208, 315] width 17 height 28
radio input "true"
type input "297.00"
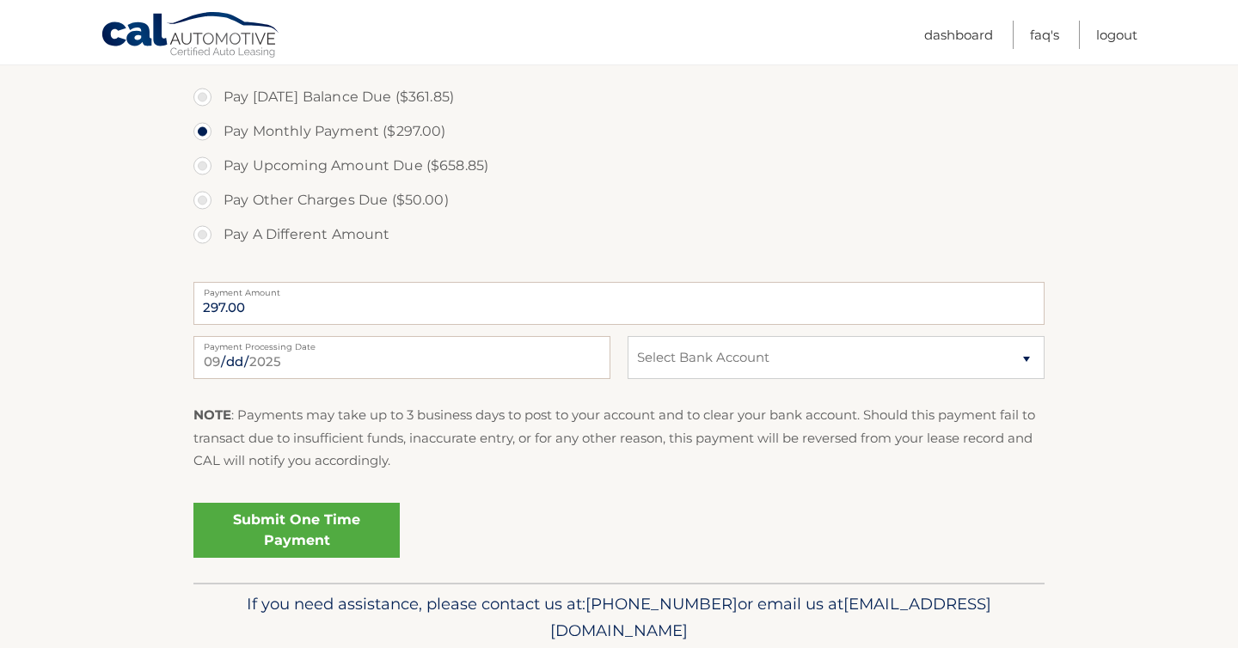
scroll to position [783, 0]
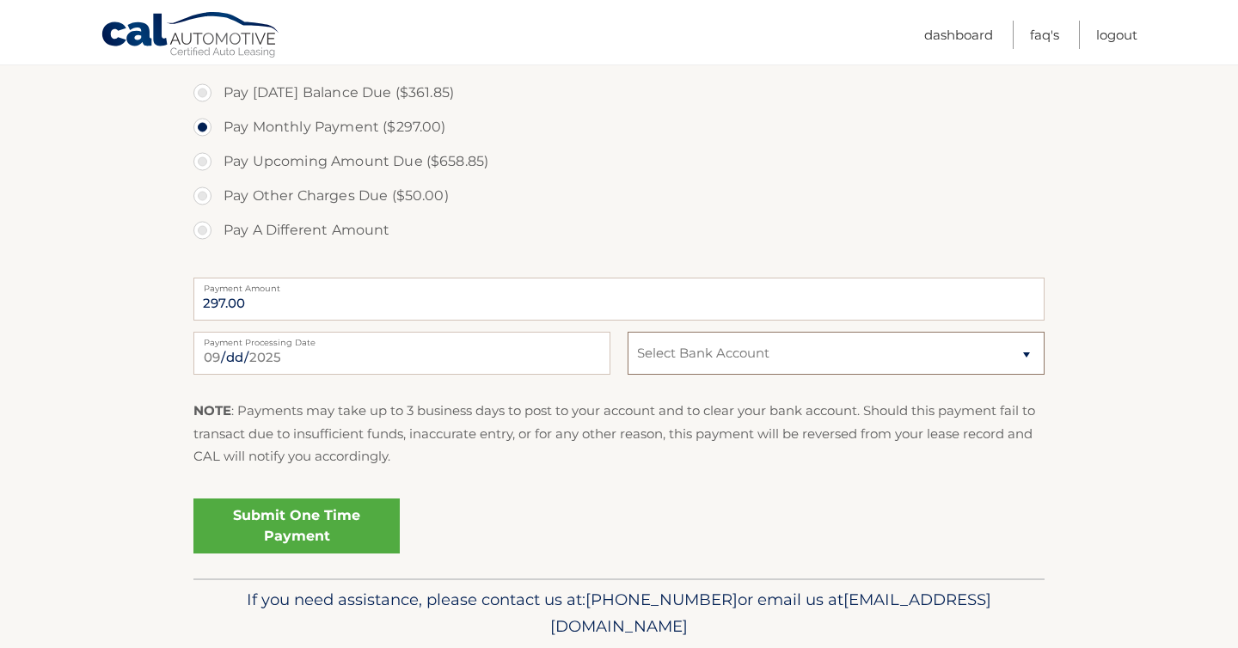
click at [655, 351] on select "Select Bank Account Checking BANK OF AMERICA N.A. *****1731 Savings ALLY BANK *…" at bounding box center [836, 353] width 417 height 43
select select "OGE1ZWFmYzgtNDBjYS00YTY5LWI5Y2MtZGE1NmU4NjhlMGIy"
click at [628, 332] on select "Select Bank Account Checking BANK OF AMERICA N.A. *****1731 Savings ALLY BANK *…" at bounding box center [836, 353] width 417 height 43
click at [302, 529] on link "Submit One Time Payment" at bounding box center [297, 526] width 206 height 55
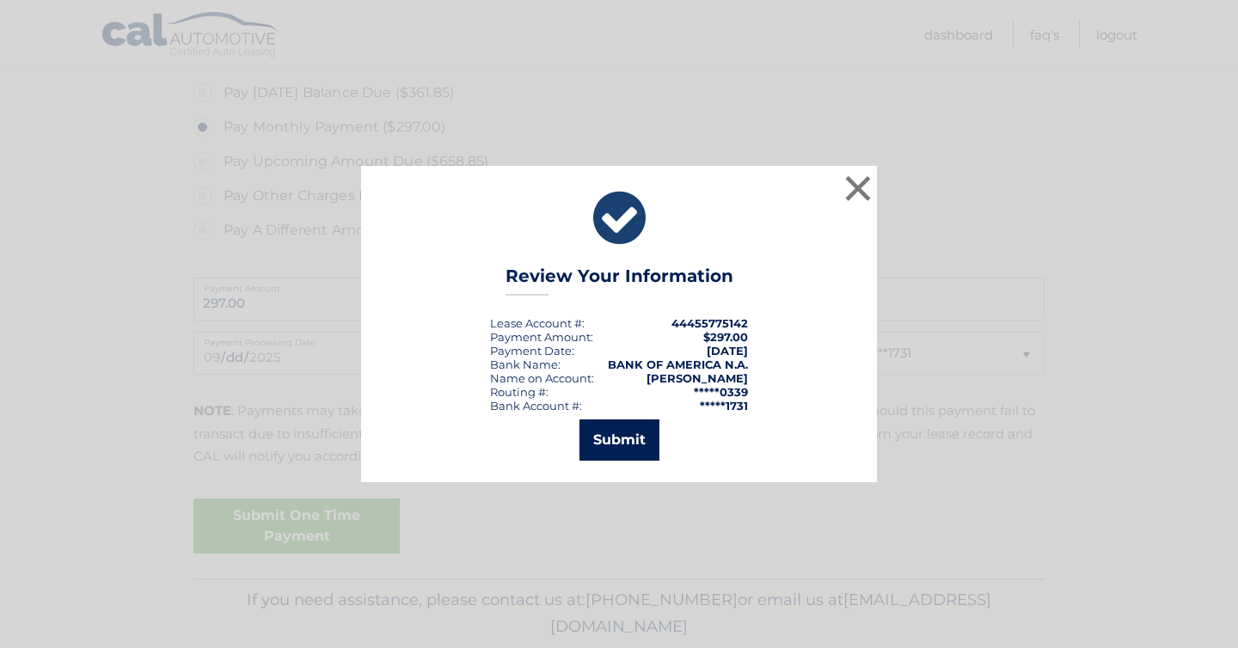
click at [624, 440] on button "Submit" at bounding box center [620, 440] width 80 height 41
